Goal: Information Seeking & Learning: Learn about a topic

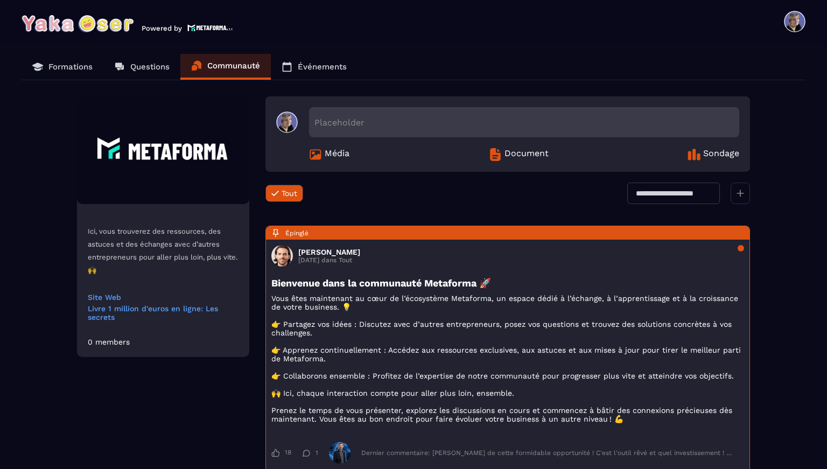
click at [85, 67] on p "Formations" at bounding box center [70, 67] width 44 height 10
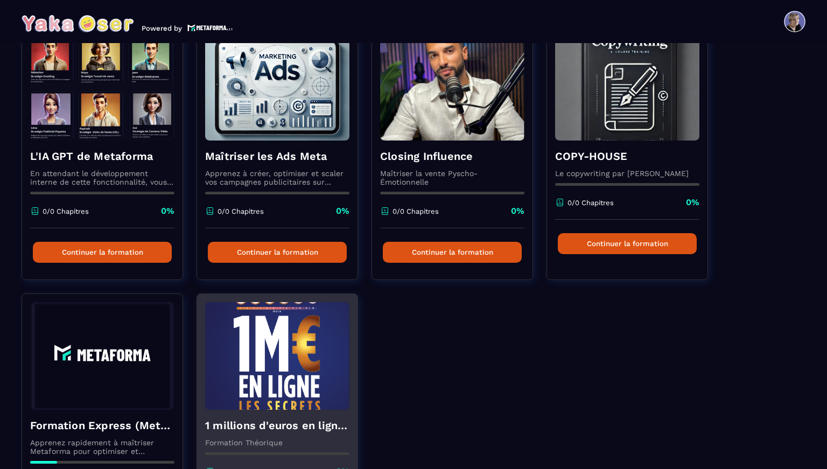
scroll to position [232, 0]
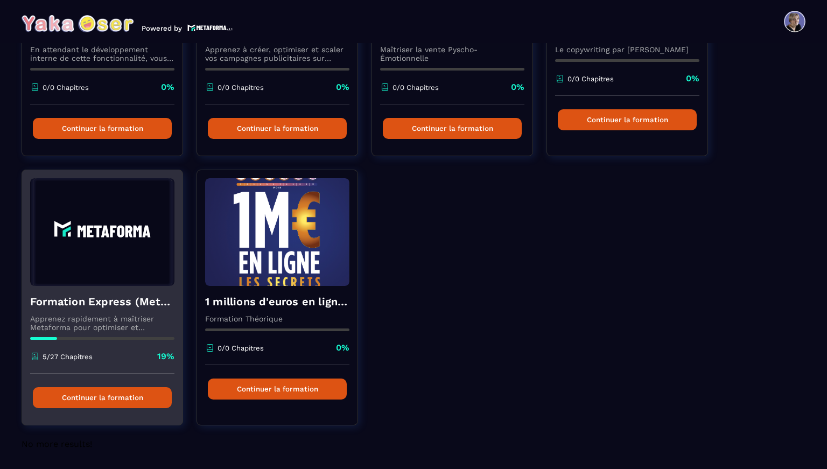
click at [100, 280] on img at bounding box center [102, 232] width 144 height 108
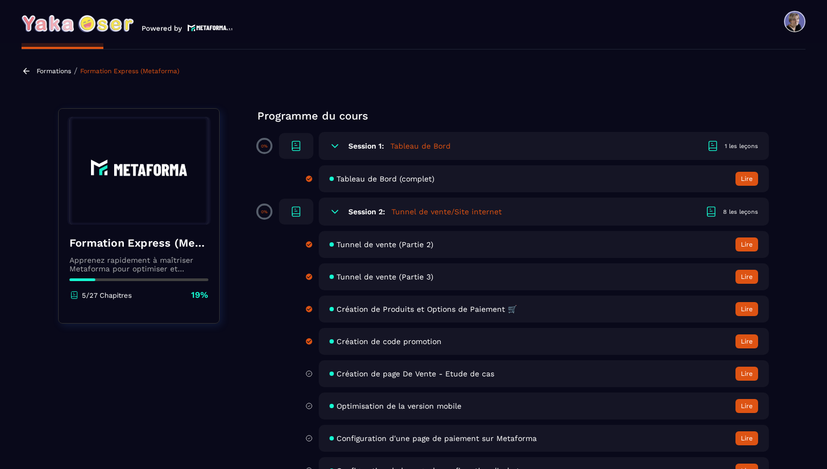
scroll to position [34, 0]
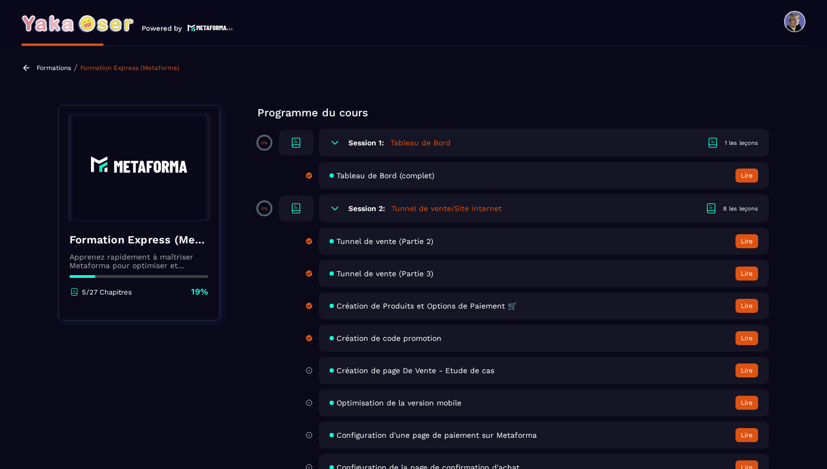
click at [418, 370] on span "Création de page De Vente - Etude de cas" at bounding box center [415, 370] width 158 height 9
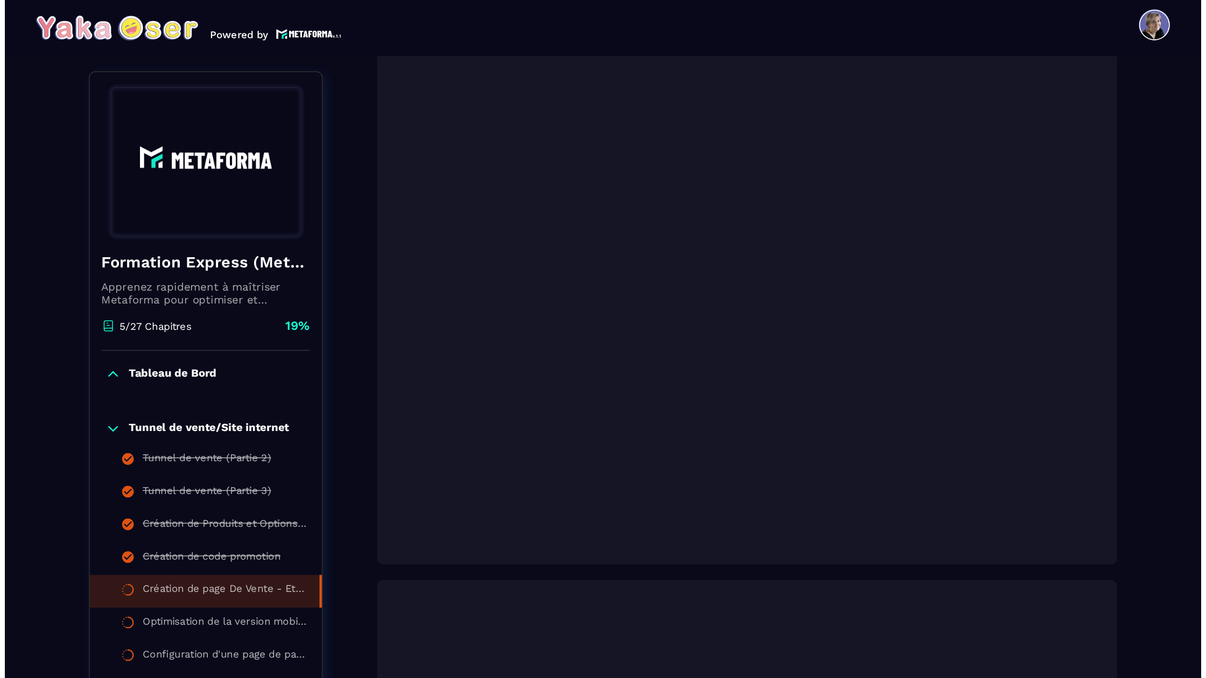
scroll to position [213, 0]
